Goal: Complete application form

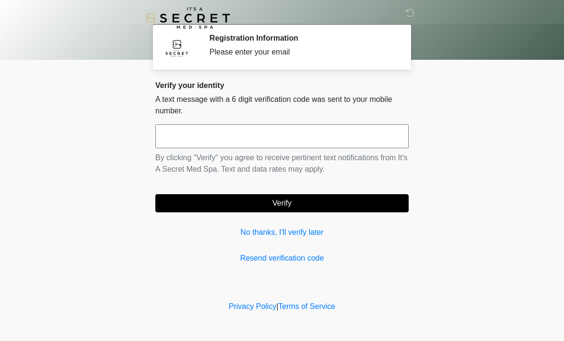
click at [307, 129] on input "text" at bounding box center [281, 136] width 253 height 24
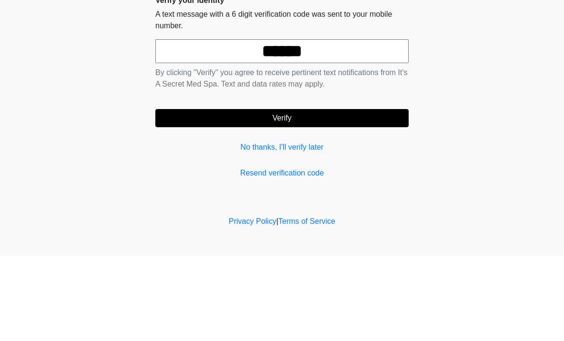
type input "******"
click at [323, 194] on button "Verify" at bounding box center [281, 203] width 253 height 18
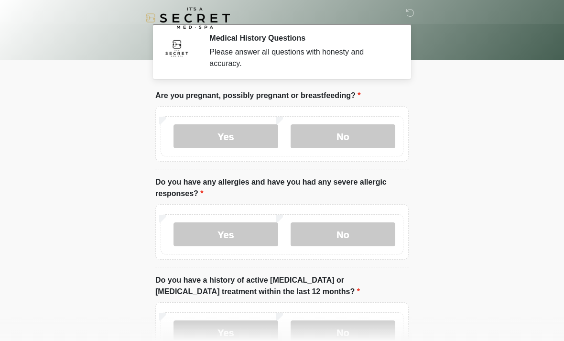
click at [360, 142] on label "No" at bounding box center [342, 136] width 105 height 24
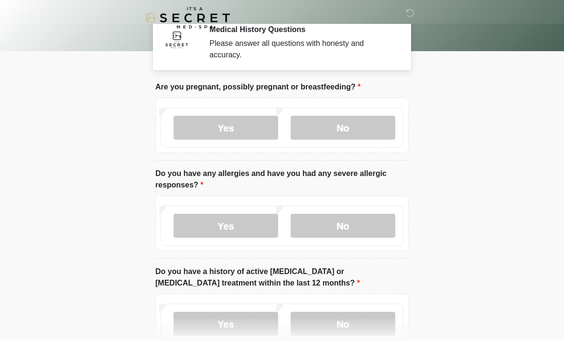
click at [357, 232] on label "No" at bounding box center [342, 226] width 105 height 24
click at [353, 325] on label "No" at bounding box center [342, 323] width 105 height 24
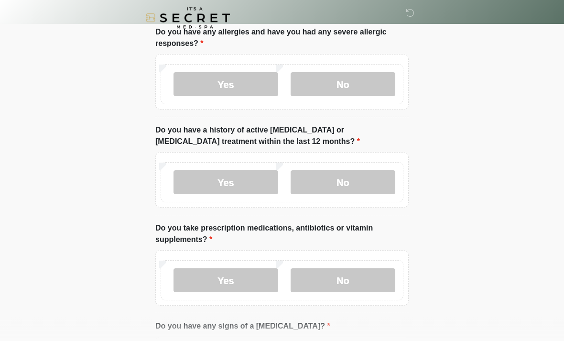
click at [354, 281] on label "No" at bounding box center [342, 280] width 105 height 24
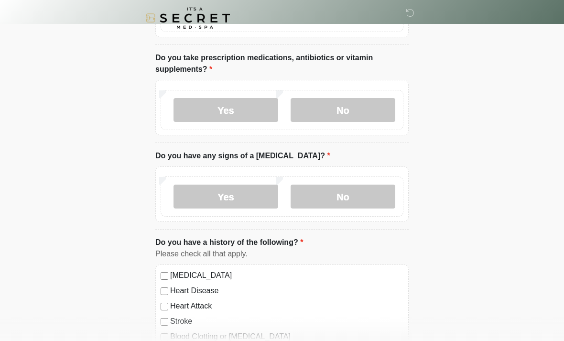
click at [367, 189] on label "No" at bounding box center [342, 196] width 105 height 24
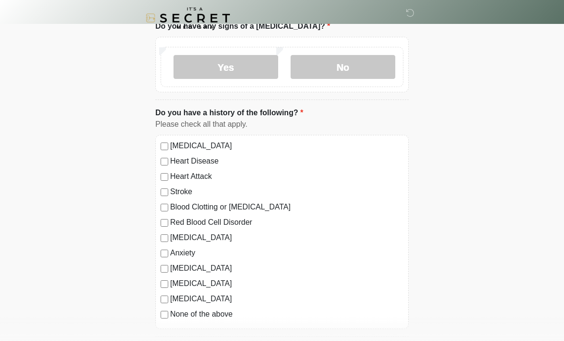
scroll to position [456, 0]
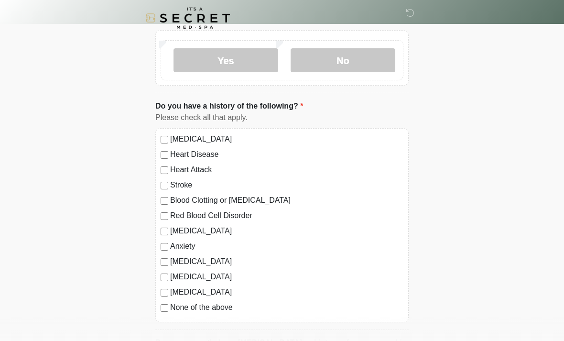
click at [164, 313] on div "High Blood Pressure Heart Disease Heart Attack Stroke Blood Clotting or Bleedin…" at bounding box center [281, 225] width 253 height 194
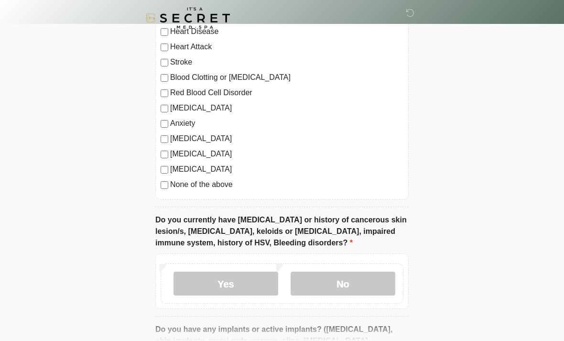
scroll to position [581, 0]
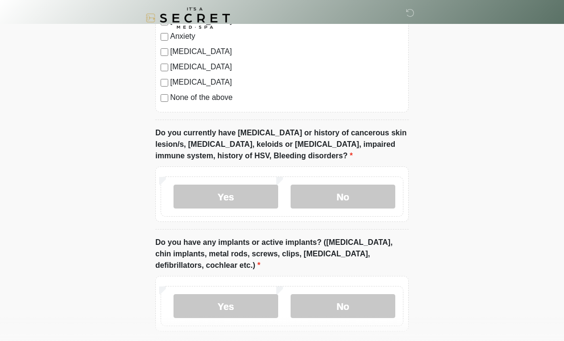
click at [366, 191] on label "No" at bounding box center [342, 196] width 105 height 24
click at [353, 307] on label "No" at bounding box center [342, 306] width 105 height 24
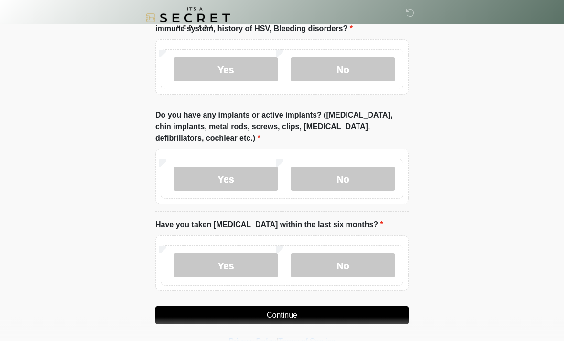
scroll to position [795, 0]
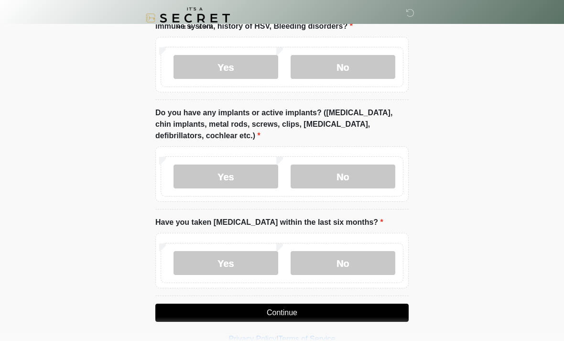
click at [232, 168] on label "Yes" at bounding box center [225, 176] width 105 height 24
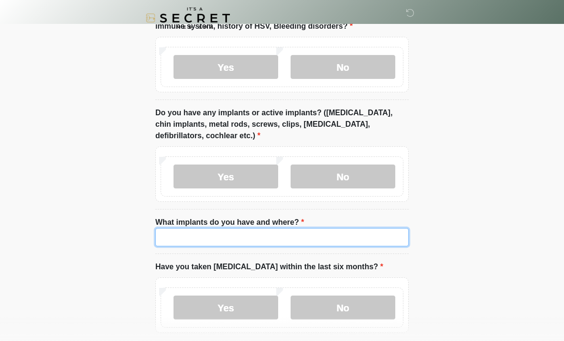
click at [355, 230] on input "What implants do you have and where?" at bounding box center [281, 237] width 253 height 18
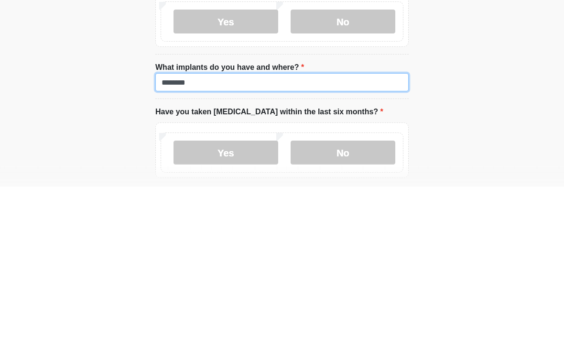
scroll to position [805, 0]
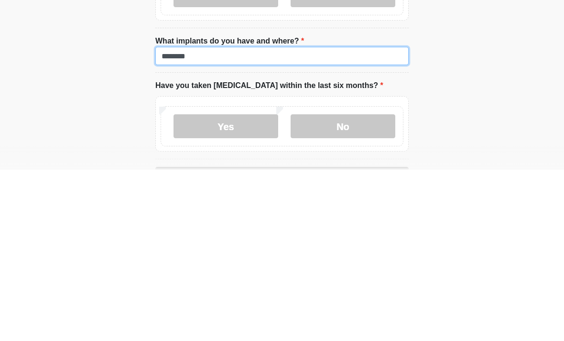
type input "********"
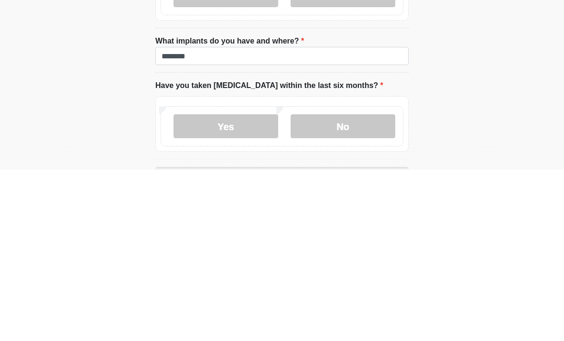
click at [348, 285] on label "No" at bounding box center [342, 297] width 105 height 24
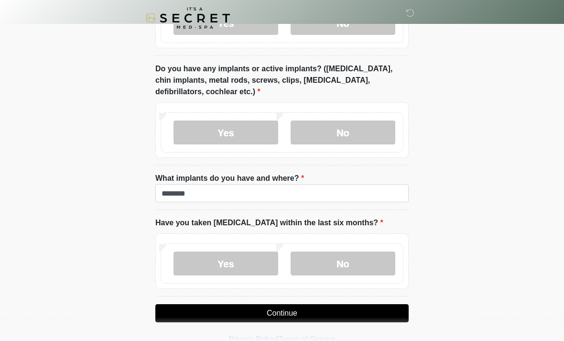
click at [348, 312] on button "Continue" at bounding box center [281, 313] width 253 height 18
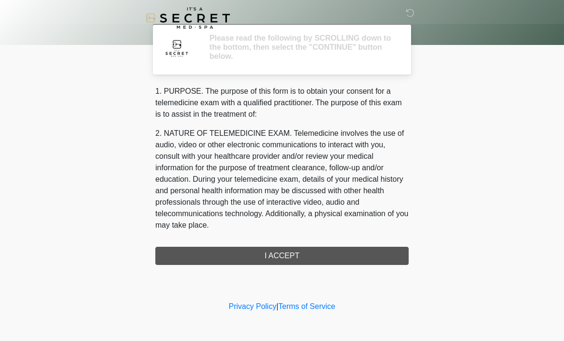
scroll to position [0, 0]
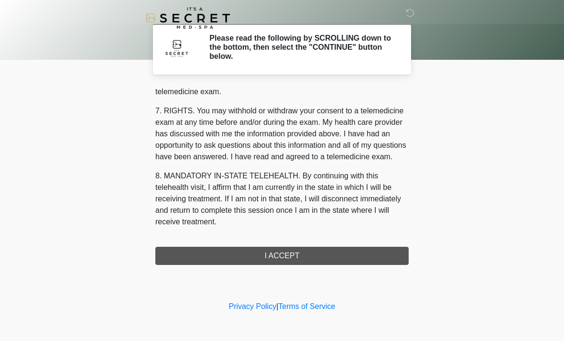
click at [325, 256] on div "1. PURPOSE. The purpose of this form is to obtain your consent for a telemedici…" at bounding box center [281, 175] width 253 height 179
click at [342, 263] on button "I ACCEPT" at bounding box center [281, 255] width 253 height 18
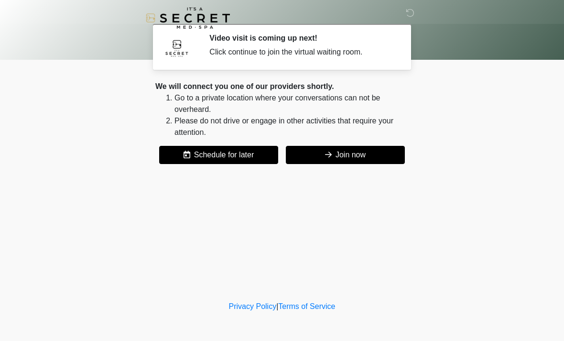
click at [348, 154] on button "Join now" at bounding box center [345, 155] width 119 height 18
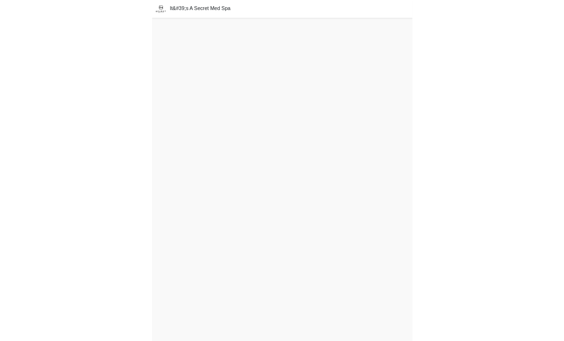
scroll to position [3, 0]
